Goal: Task Accomplishment & Management: Complete application form

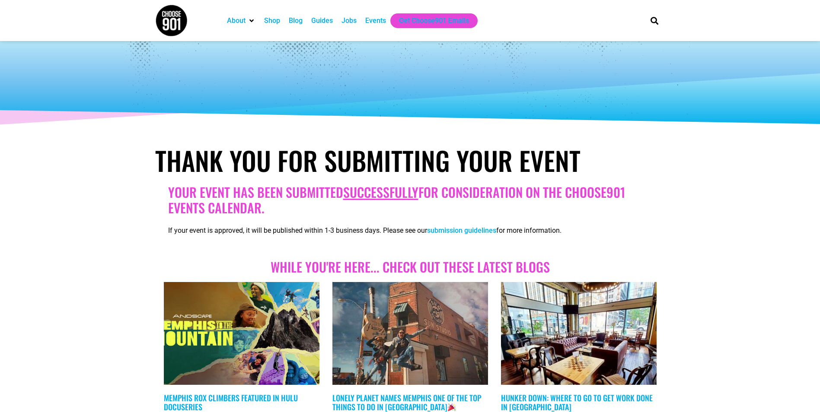
click at [377, 20] on div "Events" at bounding box center [375, 21] width 21 height 10
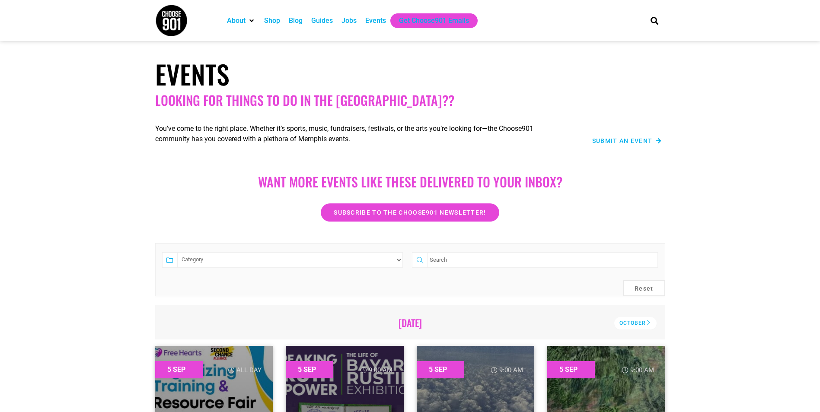
click at [633, 143] on span "Submit an Event" at bounding box center [622, 141] width 61 height 6
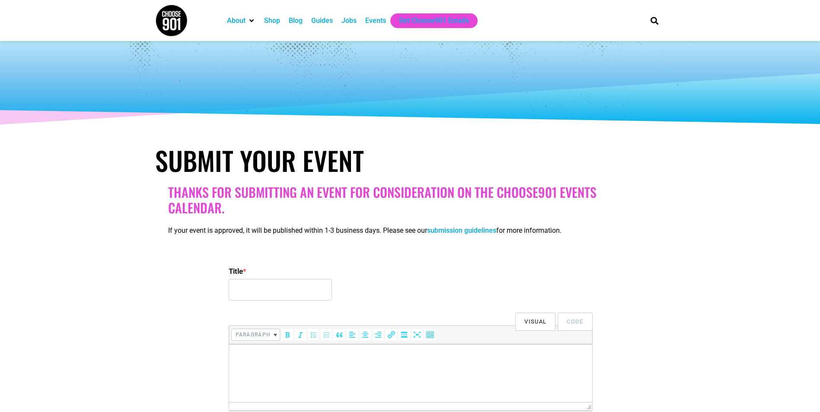
select select
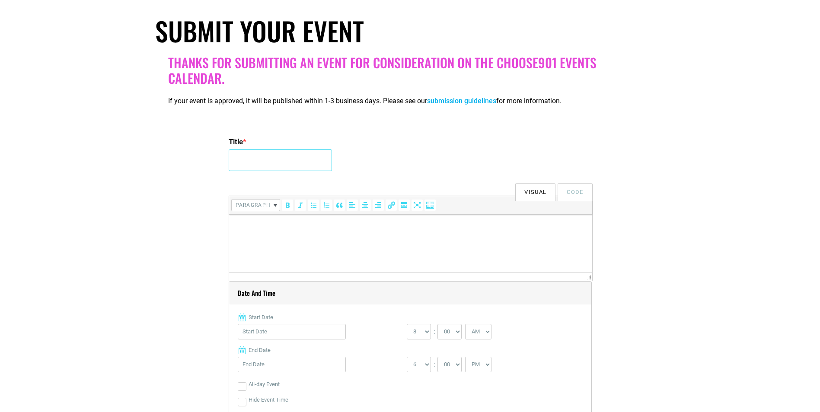
click at [267, 163] on input "Title *" at bounding box center [280, 161] width 103 height 22
paste input "Back to Fit: Fall Fitness Launch"
type input "Back to Fit: Fall Fitness Launch"
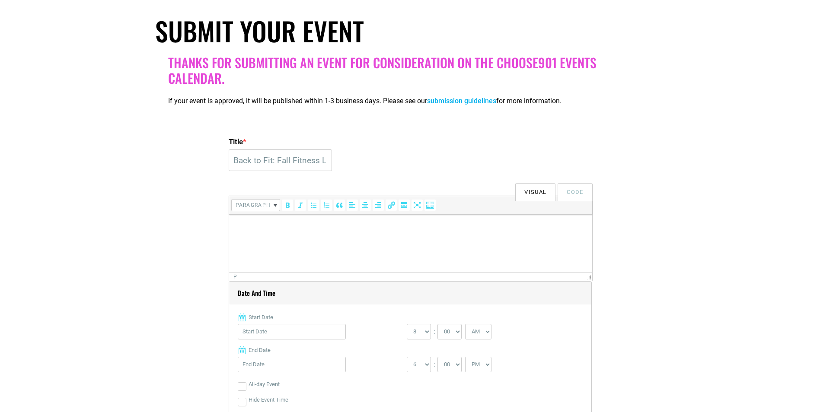
click at [320, 235] on html at bounding box center [410, 227] width 363 height 24
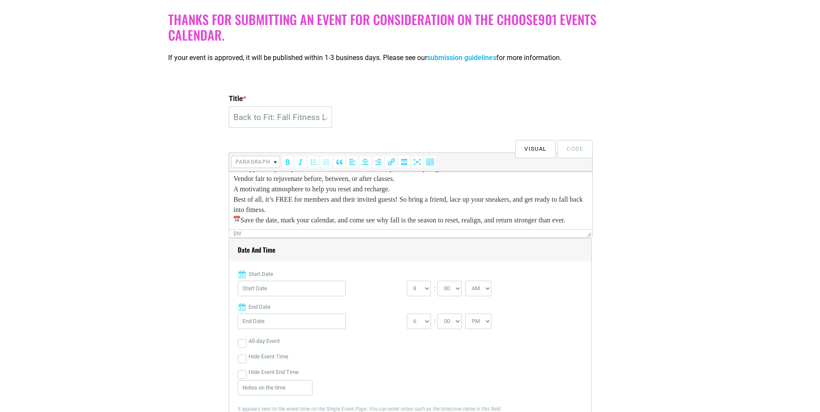
scroll to position [216, 0]
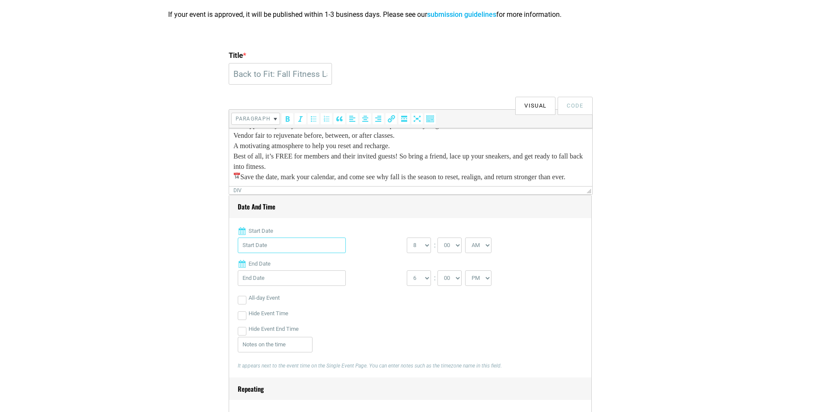
click at [264, 243] on input "Start Date" at bounding box center [292, 246] width 108 height 16
click at [430, 337] on div "Hide Event End Time" at bounding box center [410, 330] width 345 height 16
click at [302, 247] on input "Start Date" at bounding box center [292, 246] width 108 height 16
click at [325, 229] on label "Start Date" at bounding box center [410, 231] width 345 height 9
click at [325, 238] on input "Start Date" at bounding box center [292, 246] width 108 height 16
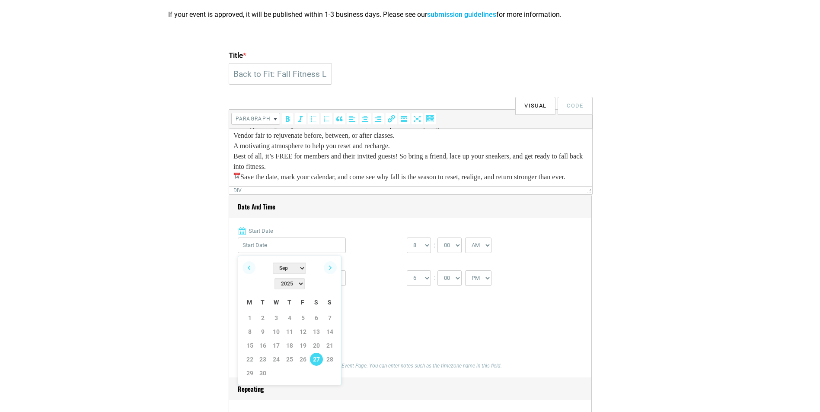
click at [316, 353] on link "27" at bounding box center [316, 359] width 13 height 13
type input "09/27/2025"
click at [289, 278] on input "09/27/2025" at bounding box center [292, 279] width 108 height 16
click at [318, 377] on link "27" at bounding box center [316, 377] width 13 height 13
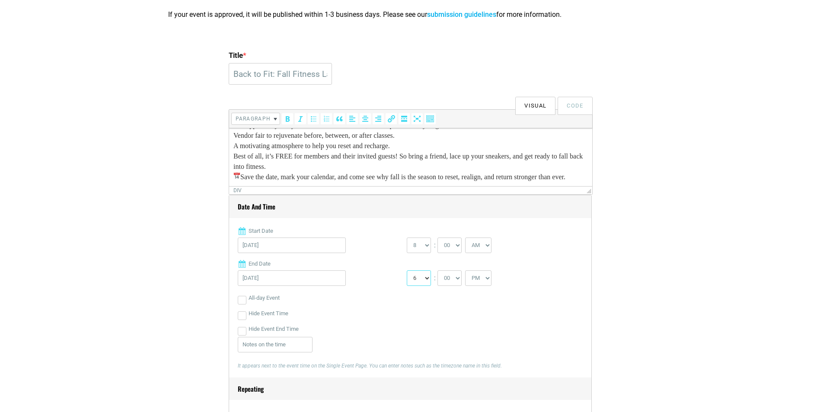
click at [425, 276] on select "1 2 3 4 5 6 7 8 9 10 11 12" at bounding box center [419, 279] width 24 height 16
select select "12"
click at [407, 271] on select "1 2 3 4 5 6 7 8 9 10 11 12" at bounding box center [419, 279] width 24 height 16
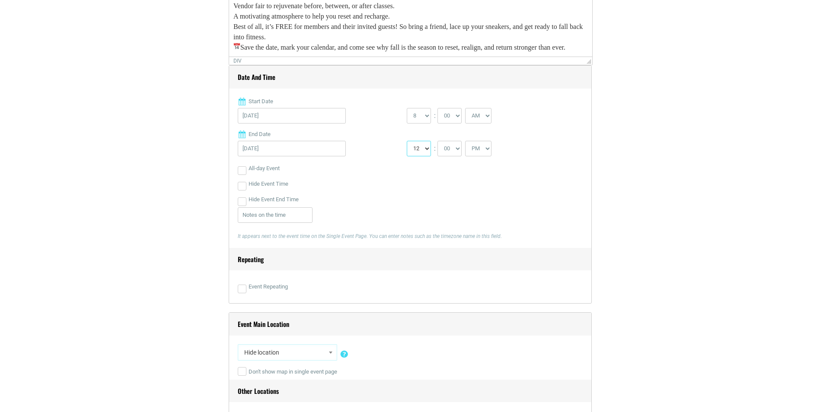
scroll to position [432, 0]
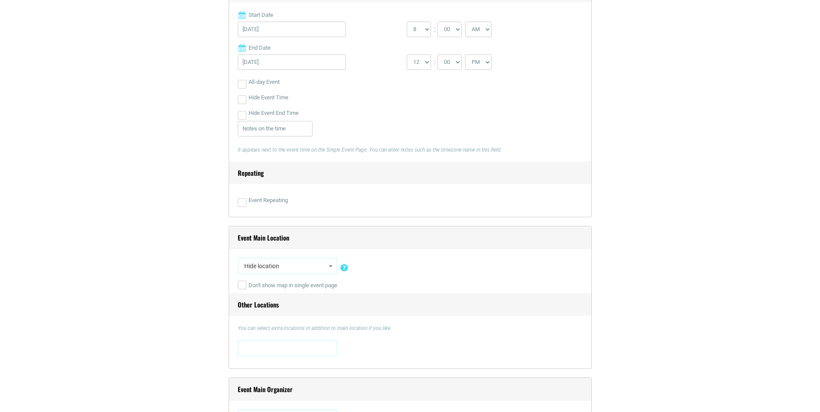
click at [302, 269] on span "Hide location" at bounding box center [287, 267] width 93 height 16
type input "800 Ea"
select select "2316"
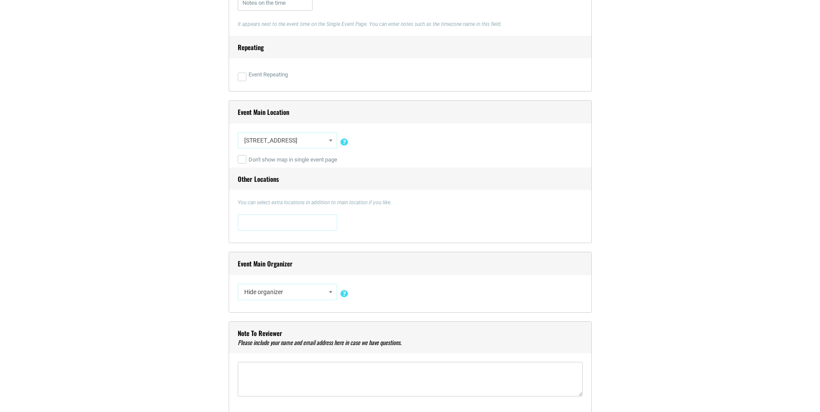
scroll to position [562, 0]
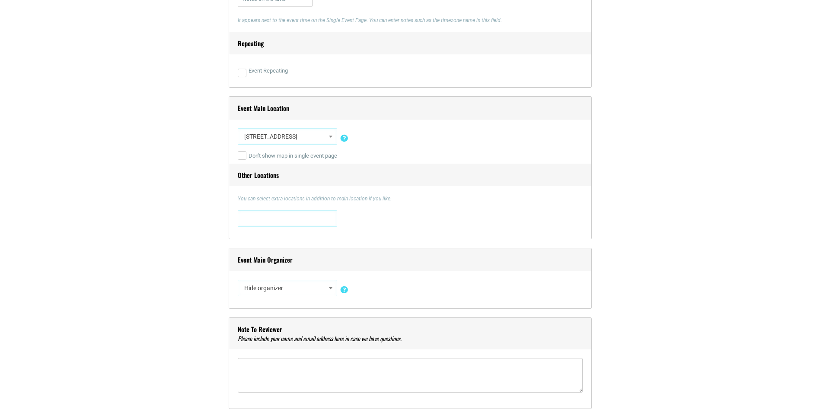
click at [308, 288] on span "Hide organizer" at bounding box center [287, 289] width 93 height 16
type input "Kroc"
select select "2429"
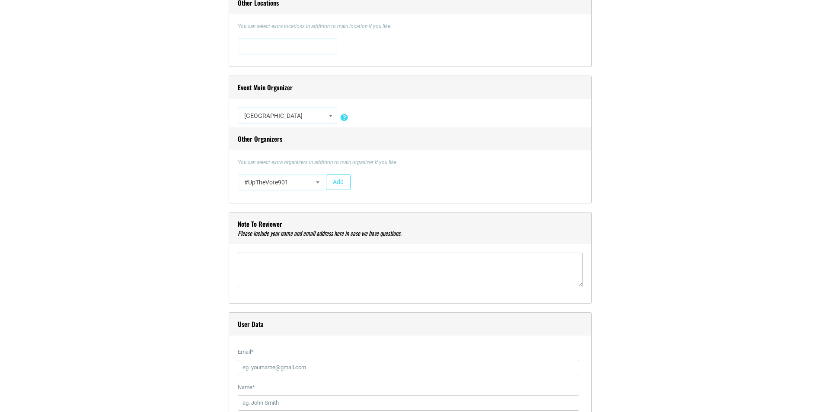
scroll to position [735, 0]
click at [296, 275] on textarea"] at bounding box center [410, 269] width 345 height 35
click at [315, 304] on div "Note to reviewer adair.mojicaroman@uss.salvationarmy.org" at bounding box center [410, 258] width 363 height 92
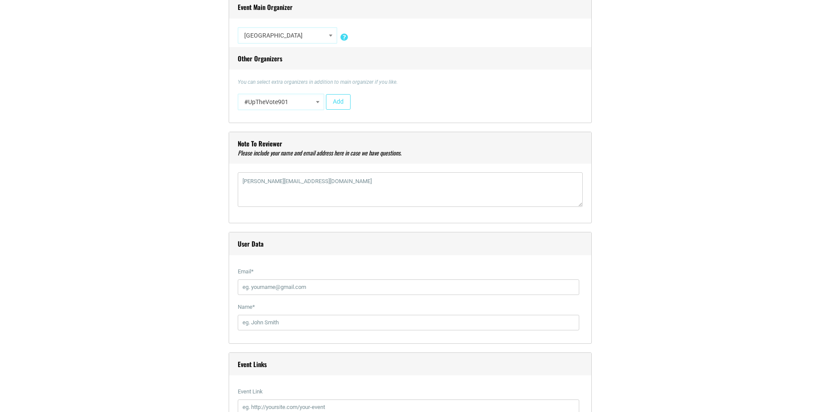
scroll to position [821, 0]
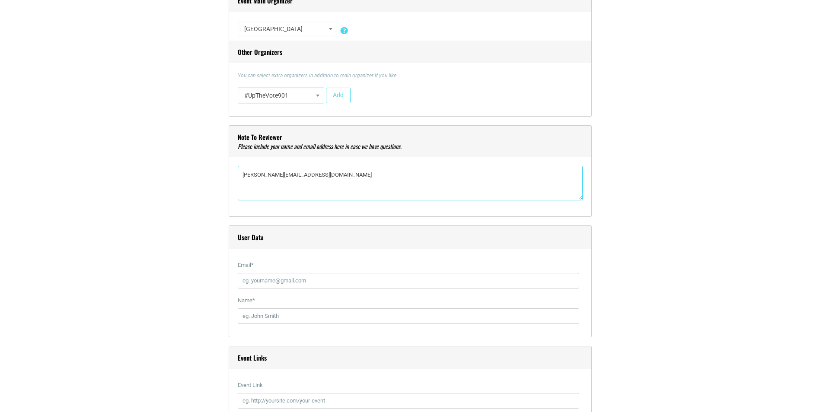
click at [243, 176] on textarea"] "adair.mojicaroman@uss.salvationarmy.org" at bounding box center [410, 183] width 345 height 35
type textarea"] "Adair Mojica adair.mojicaroman@uss.salvationarmy.org"
click at [267, 284] on input "Email *" at bounding box center [409, 281] width 342 height 16
type input "adair.mojicaroman@uss.salvationarmy.org"
type input "Adair Mojica"
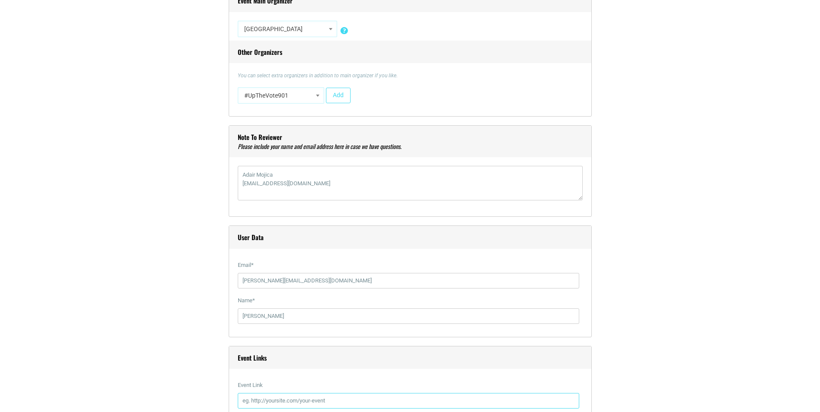
type input "https://tractionrec.krocmemphis.org/s/registration?searchKeyword=%22soccer%20le…"
type input "https://southernusa.salvationarmy.org/KrocMemphis/sports-and-recreation#KrocxPW…"
type input "120"
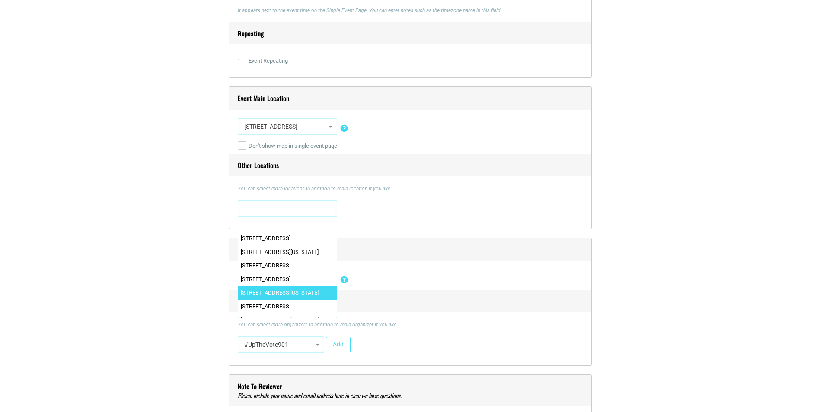
scroll to position [173, 0]
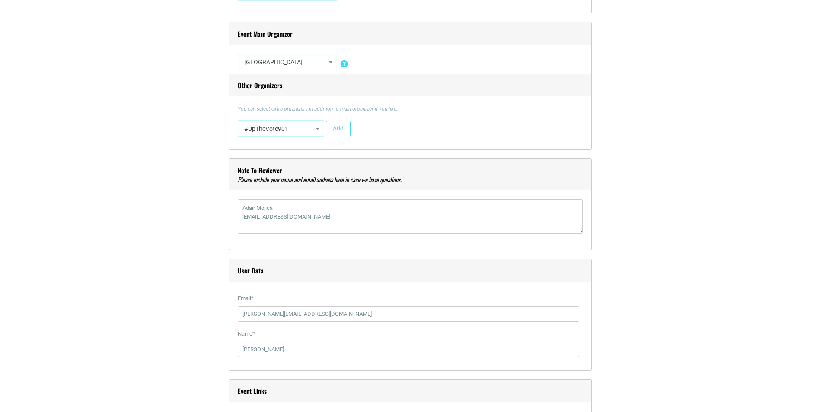
click at [633, 263] on div "Title * Back to Fit: Fall Fitness Launch Visual Code b i link b-quote del ins i…" at bounding box center [410, 308] width 510 height 1700
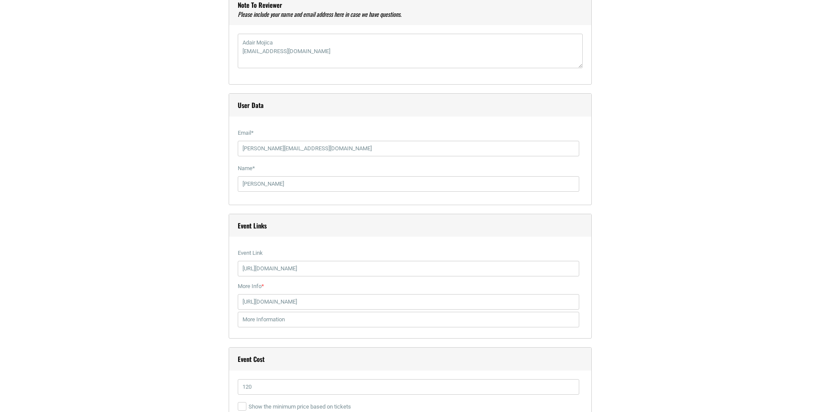
scroll to position [961, 0]
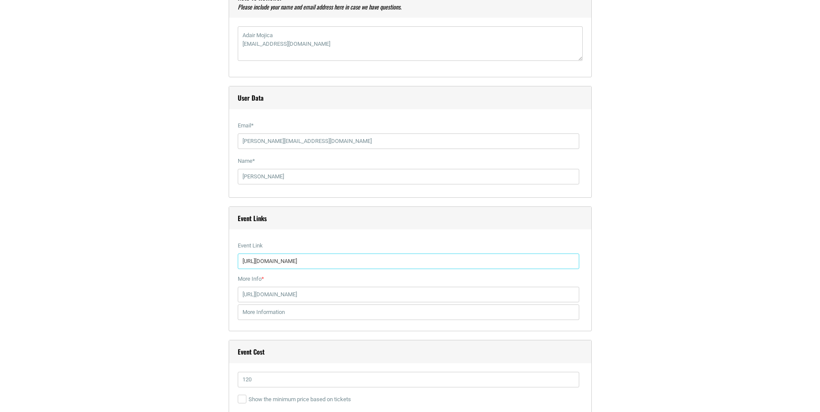
click at [318, 267] on input "https://tractionrec.krocmemphis.org/s/registration?searchKeyword=%22soccer%20le…" at bounding box center [409, 262] width 342 height 16
click at [318, 266] on input "https://tractionrec.krocmemphis.org/s/registration?searchKeyword=%22soccer%20le…" at bounding box center [409, 262] width 342 height 16
click at [318, 265] on input "https://tractionrec.krocmemphis.org/s/registration?searchKeyword=%22soccer%20le…" at bounding box center [409, 262] width 342 height 16
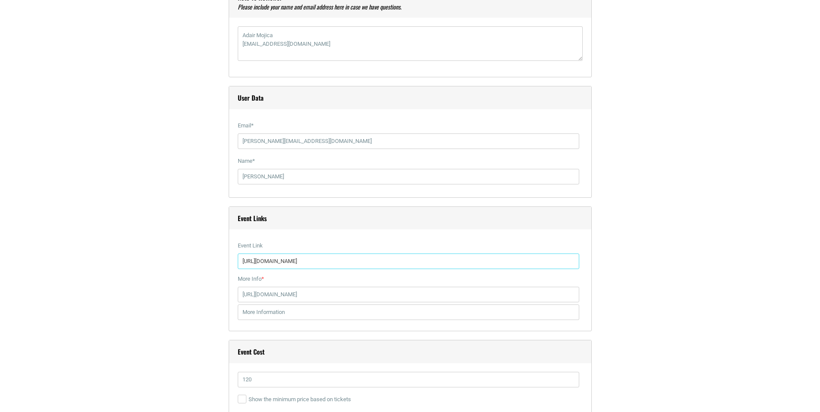
paste input "www.facebook.com/share/1EHcxbYoNw/"
type input "https://www.facebook.com/share/1EHcxbYoNw/"
click at [298, 293] on input "https://southernusa.salvationarmy.org/KrocMemphis/sports-and-recreation#KrocxPW…" at bounding box center [409, 295] width 342 height 16
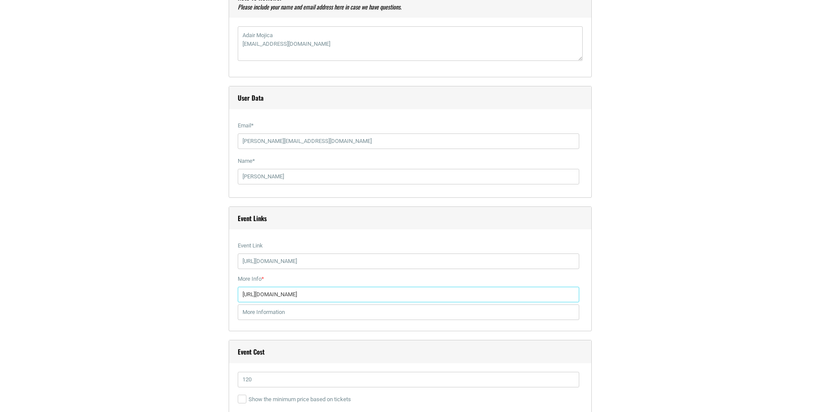
paste input "www.facebook.com/share/1EHcxbYoNw/"
click at [421, 295] on input "https://www.facebook.com/share/1EHcxbYoNw/" at bounding box center [409, 295] width 342 height 16
type input "https://www.facebook.com/share/1EHcxbYoNw/"
click at [626, 310] on div "Title * Back to Fit: Fall Fitness Launch Visual Code b i link b-quote del ins i…" at bounding box center [410, 135] width 510 height 1700
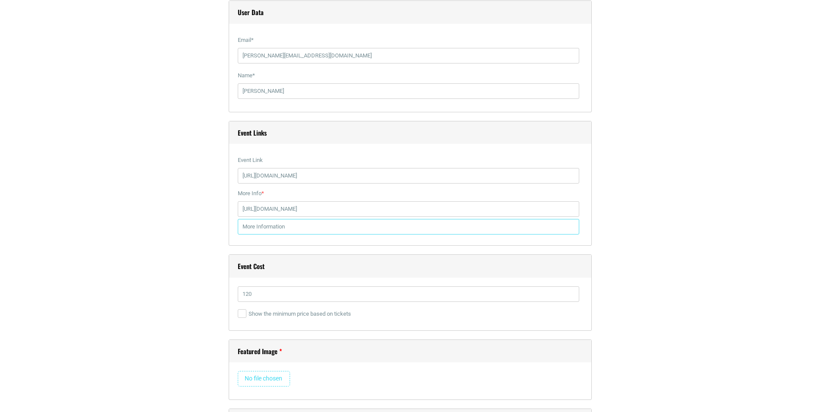
scroll to position [1048, 0]
drag, startPoint x: 273, startPoint y: 292, endPoint x: 239, endPoint y: 296, distance: 34.0
click at [239, 296] on input "120" at bounding box center [409, 294] width 342 height 16
type input "free"
click at [227, 304] on div "Title * Back to Fit: Fall Fitness Launch Visual Code b i link b-quote del ins i…" at bounding box center [410, 49] width 510 height 1700
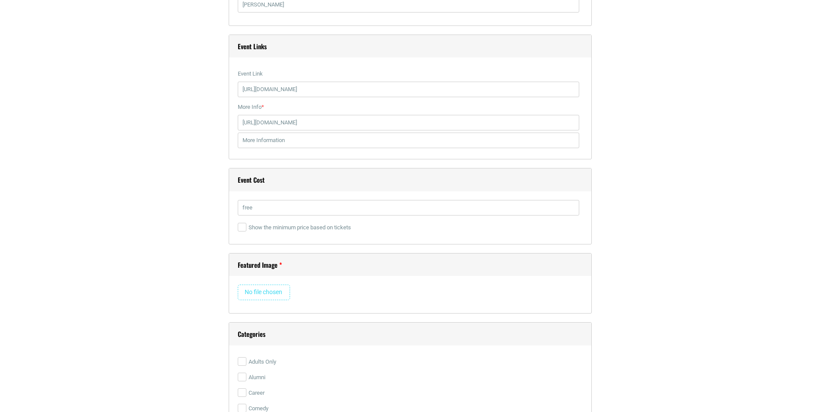
scroll to position [1134, 0]
click at [272, 298] on input "file" at bounding box center [264, 292] width 52 height 16
type input "C:\fakepath\Fitness Launch 2025 (15).png"
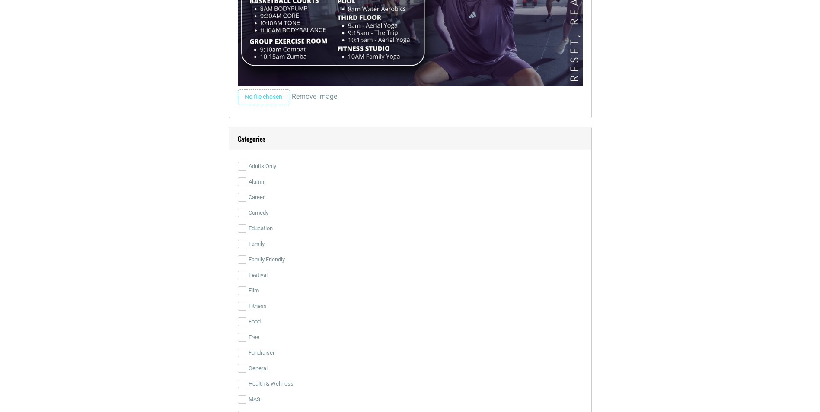
scroll to position [1566, 0]
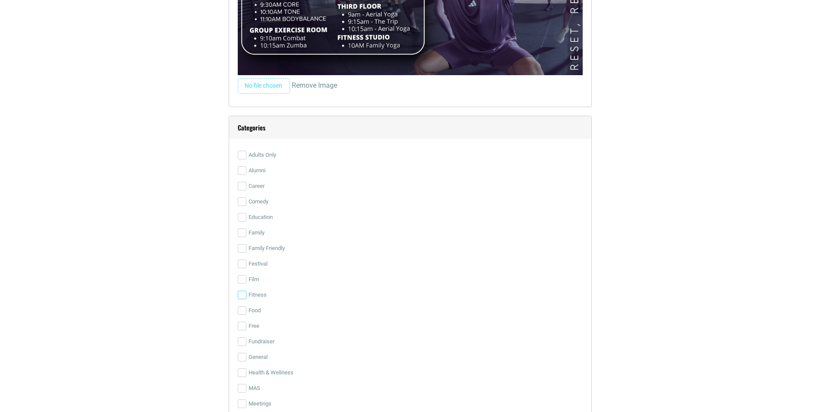
click at [242, 297] on input "Fitness" at bounding box center [242, 295] width 9 height 9
checkbox input "true"
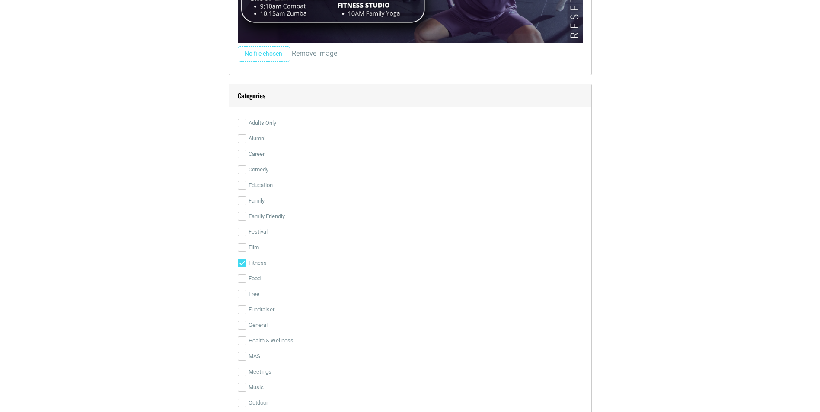
scroll to position [1653, 0]
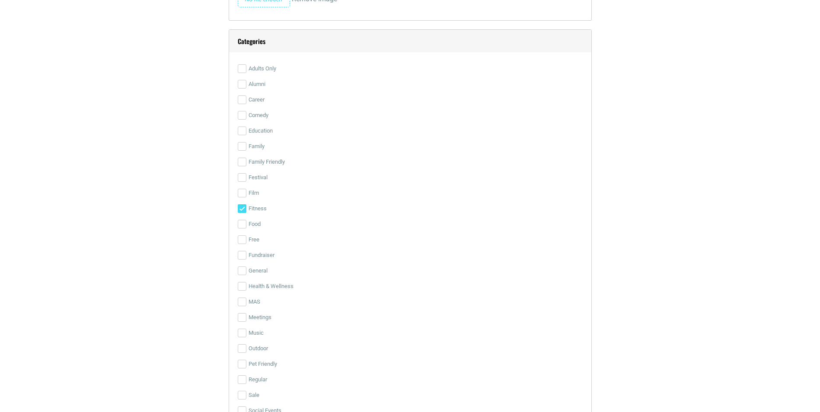
click at [239, 245] on label "Free" at bounding box center [410, 240] width 345 height 16
click at [239, 244] on input "Free" at bounding box center [242, 240] width 9 height 9
checkbox input "true"
click at [240, 291] on input "Health & Wellness" at bounding box center [242, 286] width 9 height 9
checkbox input "true"
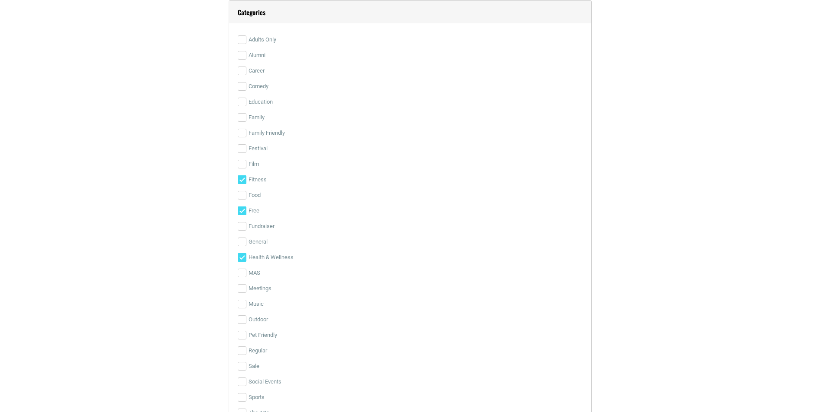
scroll to position [1696, 0]
click at [246, 292] on input "Music" at bounding box center [242, 290] width 9 height 9
checkbox input "true"
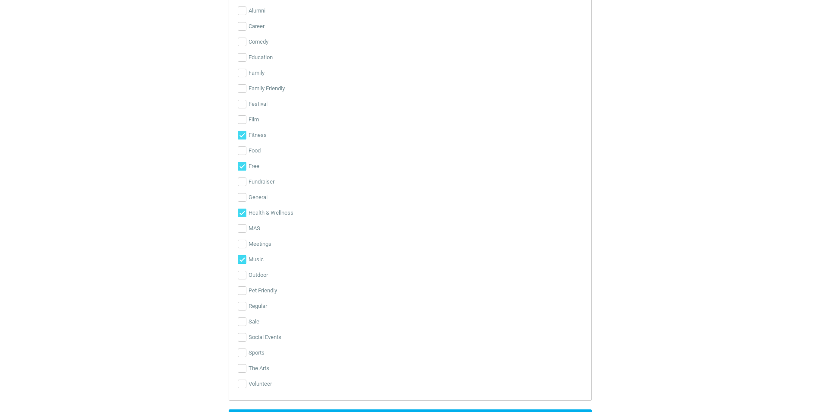
scroll to position [1739, 0]
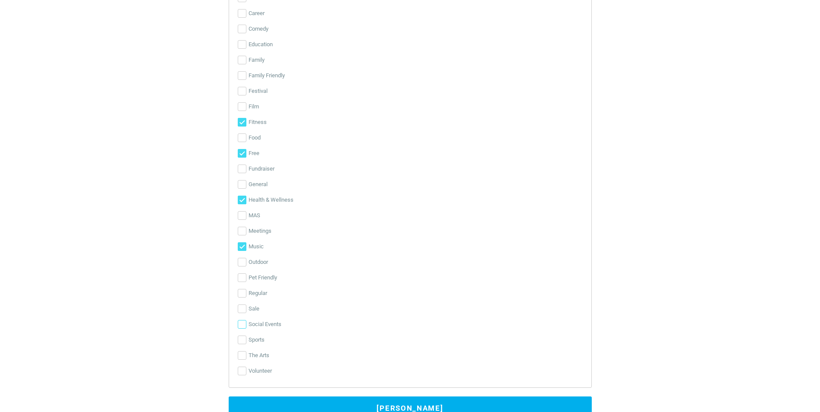
click at [244, 324] on input "Social Events" at bounding box center [242, 324] width 9 height 9
checkbox input "true"
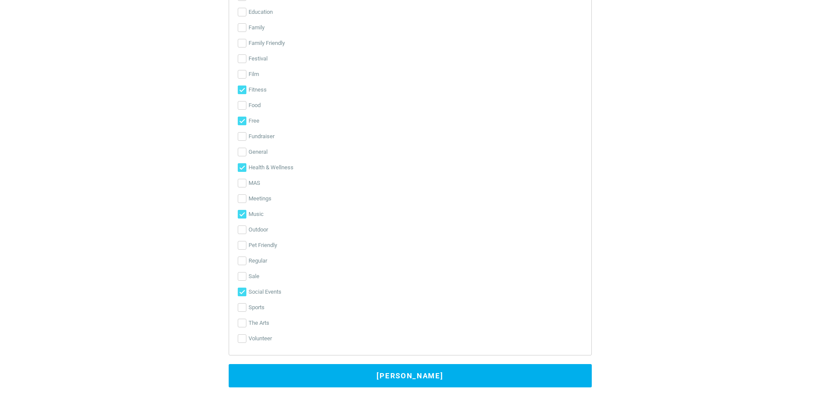
scroll to position [1826, 0]
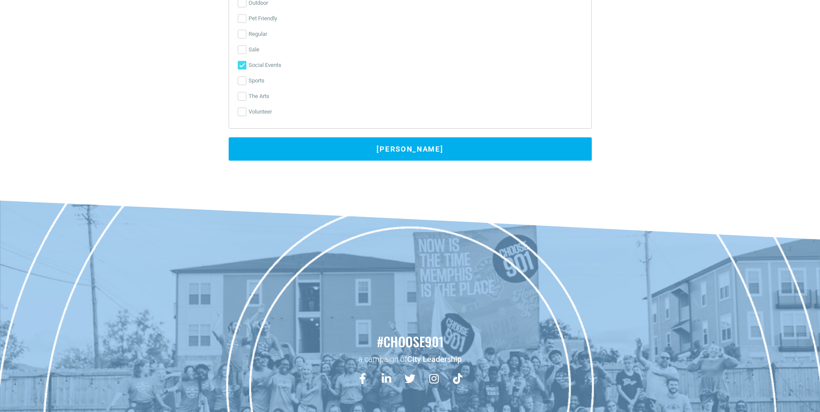
click at [276, 153] on button "Submit Event" at bounding box center [410, 148] width 363 height 23
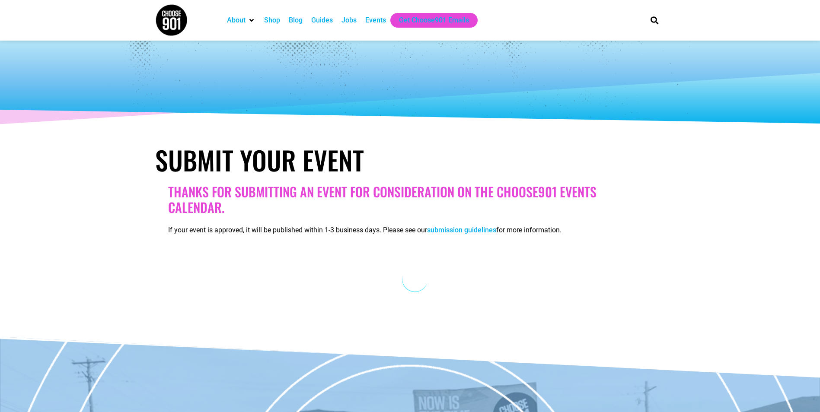
scroll to position [0, 0]
